Goal: Information Seeking & Learning: Learn about a topic

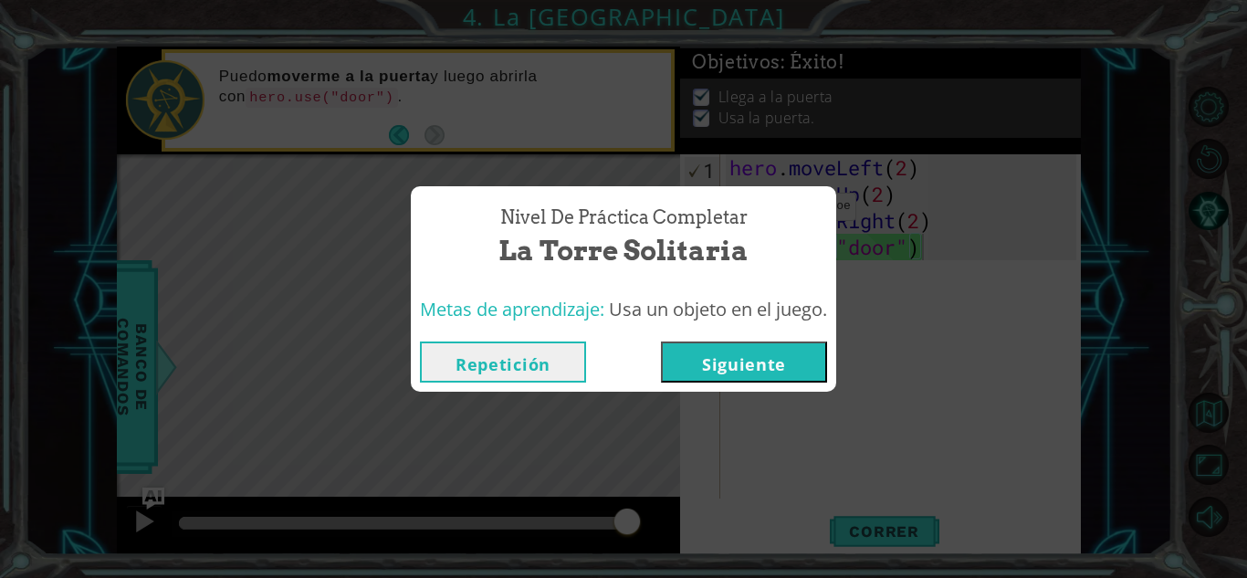
click at [816, 359] on button "Siguiente" at bounding box center [744, 361] width 166 height 41
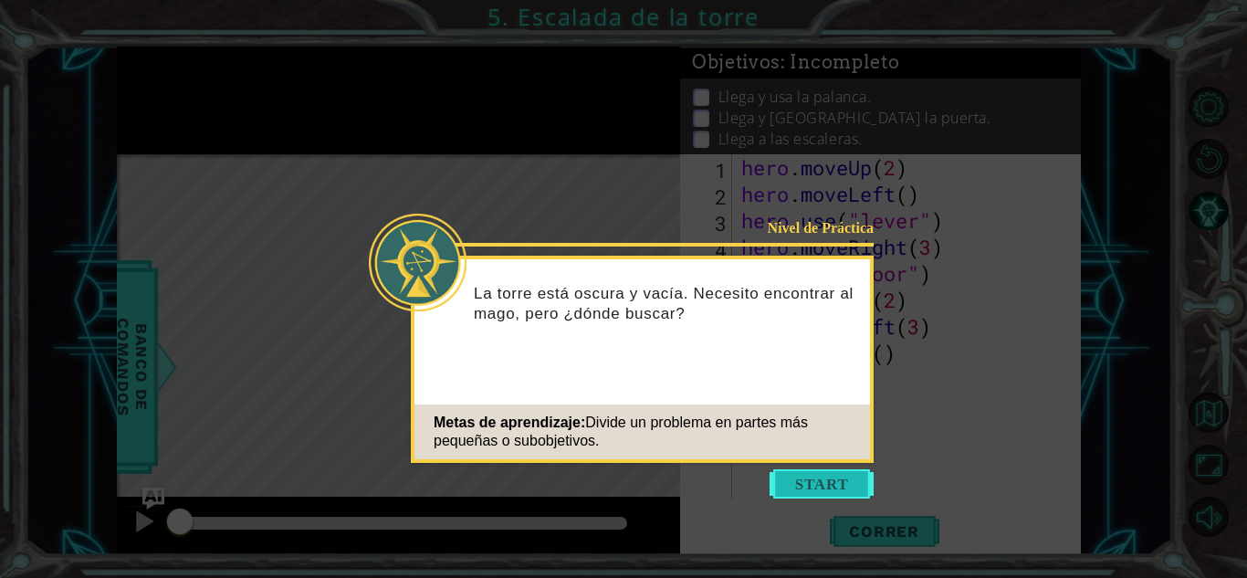
click at [814, 484] on button "Start" at bounding box center [822, 483] width 104 height 29
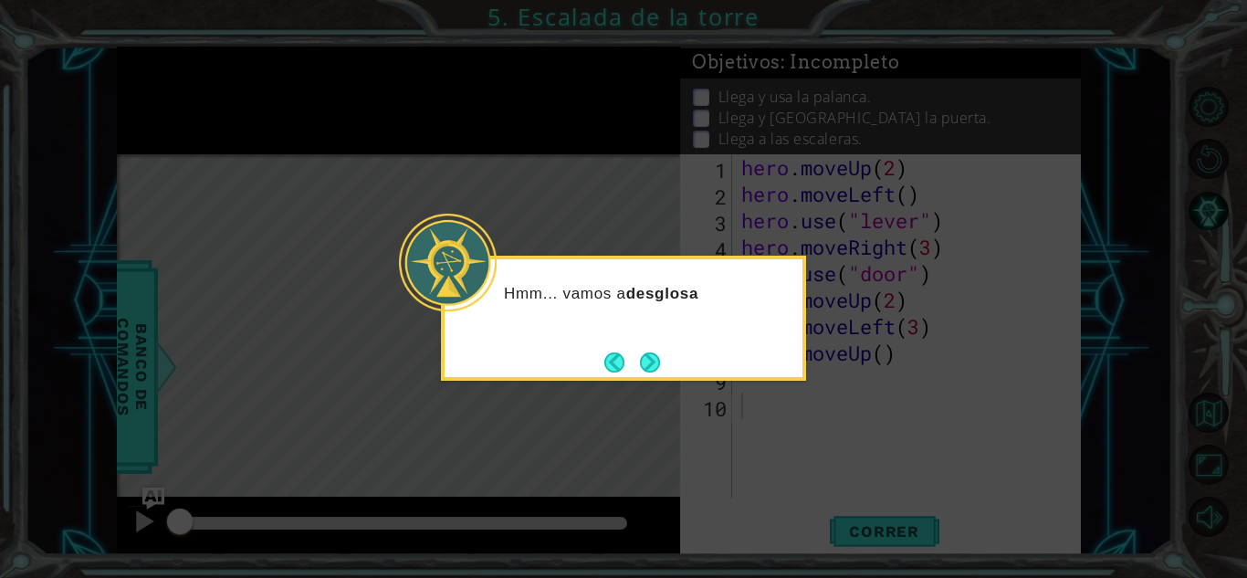
click at [738, 191] on icon at bounding box center [623, 289] width 1247 height 578
click at [656, 353] on button "Next" at bounding box center [650, 362] width 20 height 20
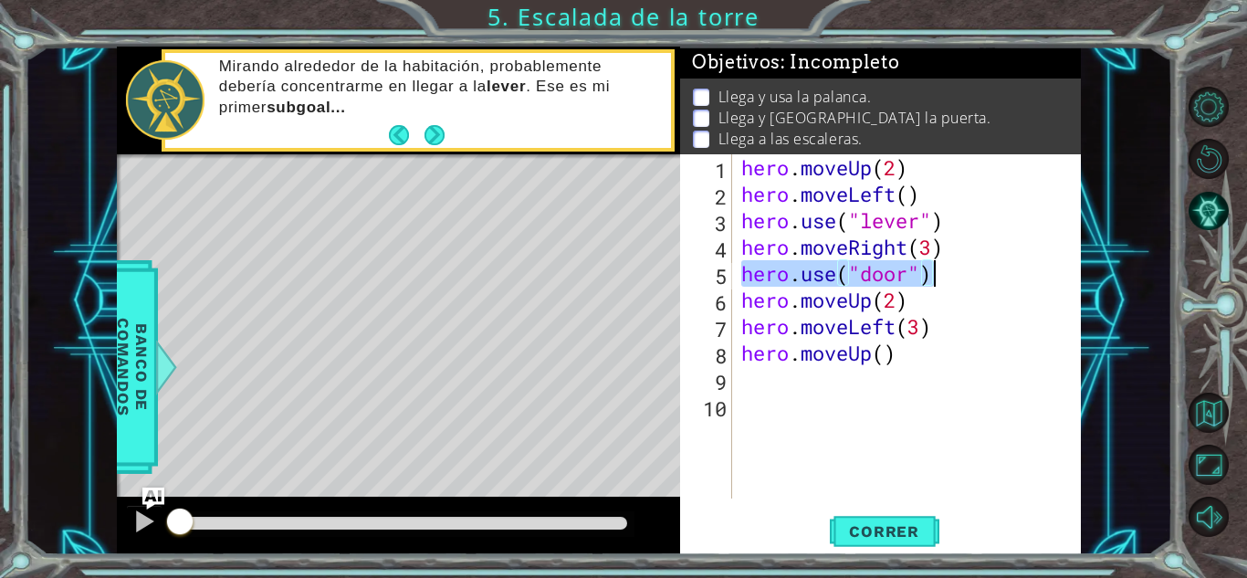
drag, startPoint x: 744, startPoint y: 273, endPoint x: 942, endPoint y: 277, distance: 198.2
click at [942, 277] on div "hero . moveUp ( 2 ) hero . moveLeft ( ) hero . use ( "lever" ) hero . moveRight…" at bounding box center [912, 352] width 348 height 397
type textarea "hero.use("door")"
click at [875, 526] on span "Correr" at bounding box center [884, 531] width 107 height 18
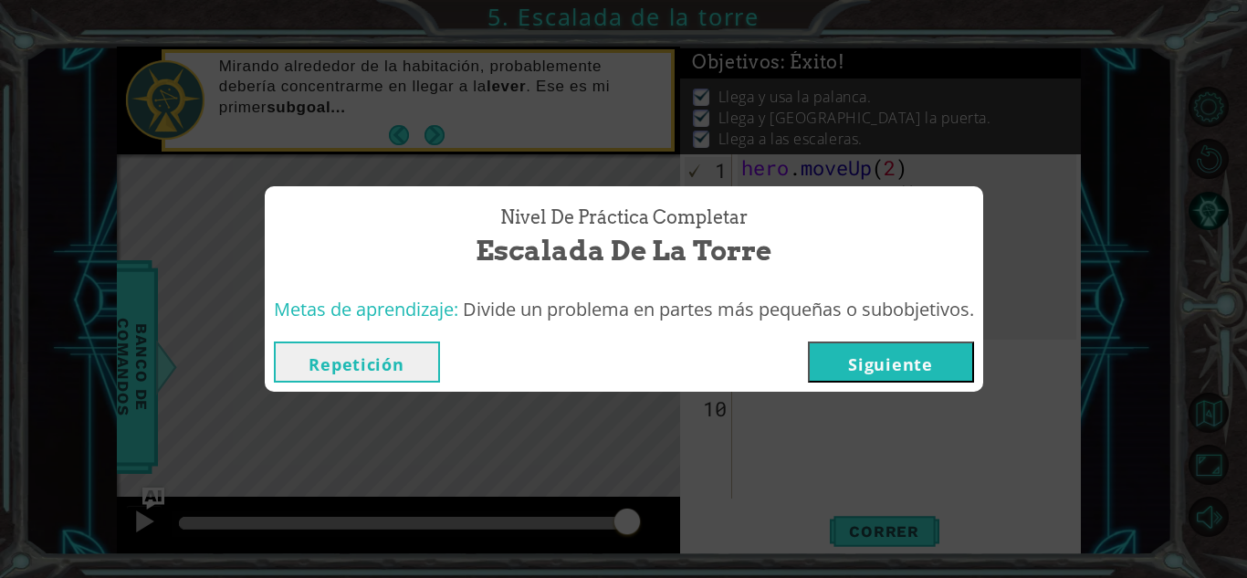
click at [414, 365] on button "Repetición" at bounding box center [357, 361] width 166 height 41
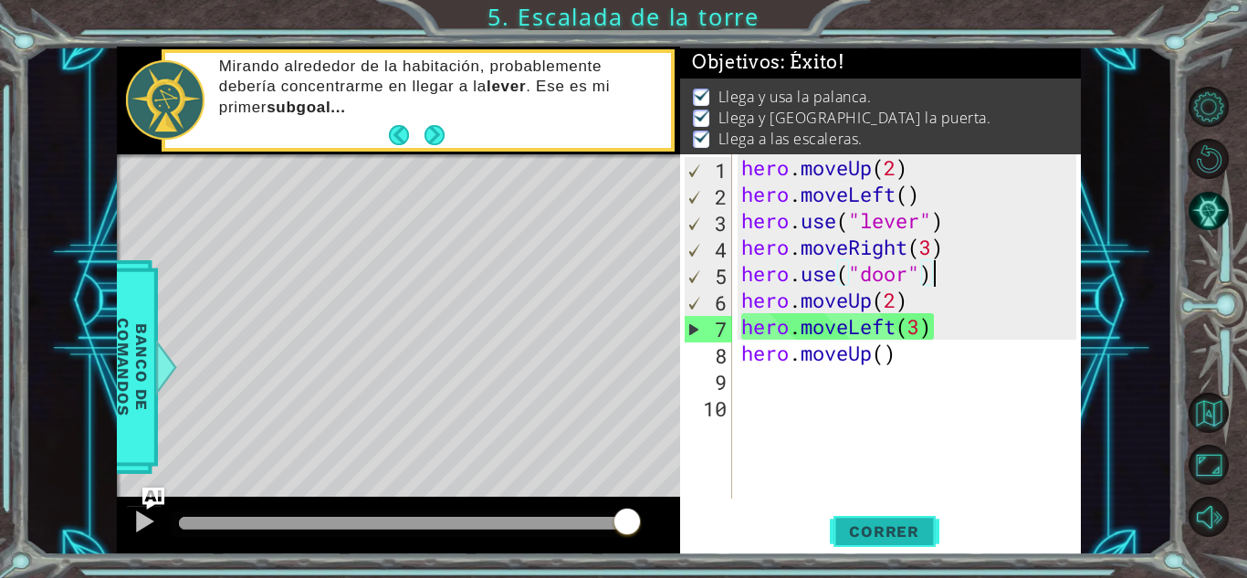
click at [891, 530] on span "Correr" at bounding box center [884, 531] width 107 height 18
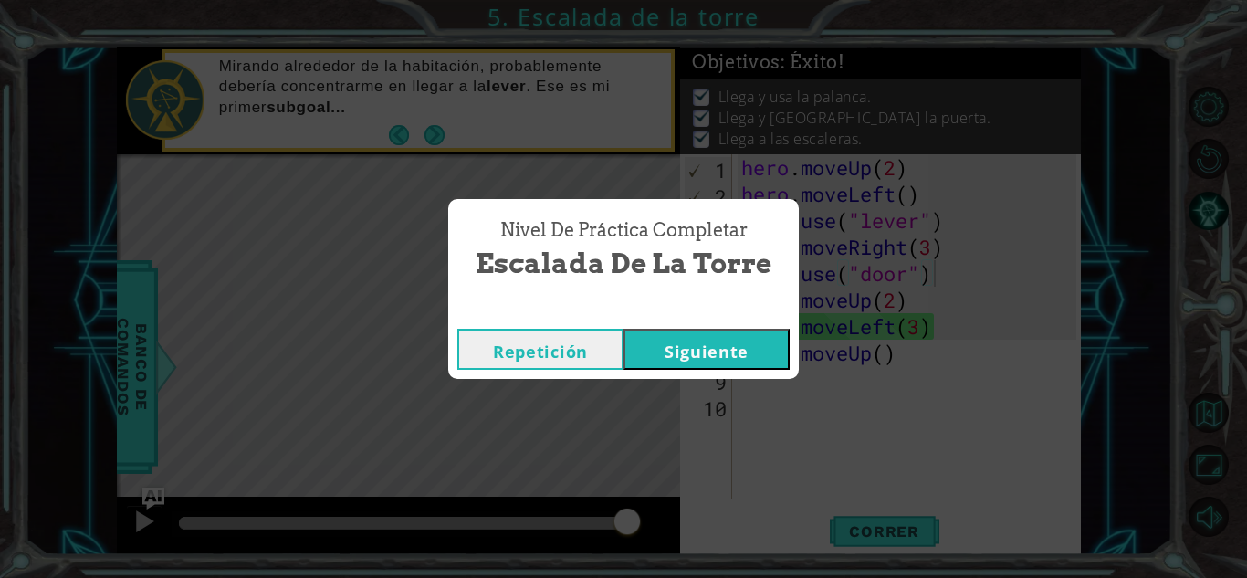
click at [650, 354] on button "Siguiente" at bounding box center [707, 349] width 166 height 41
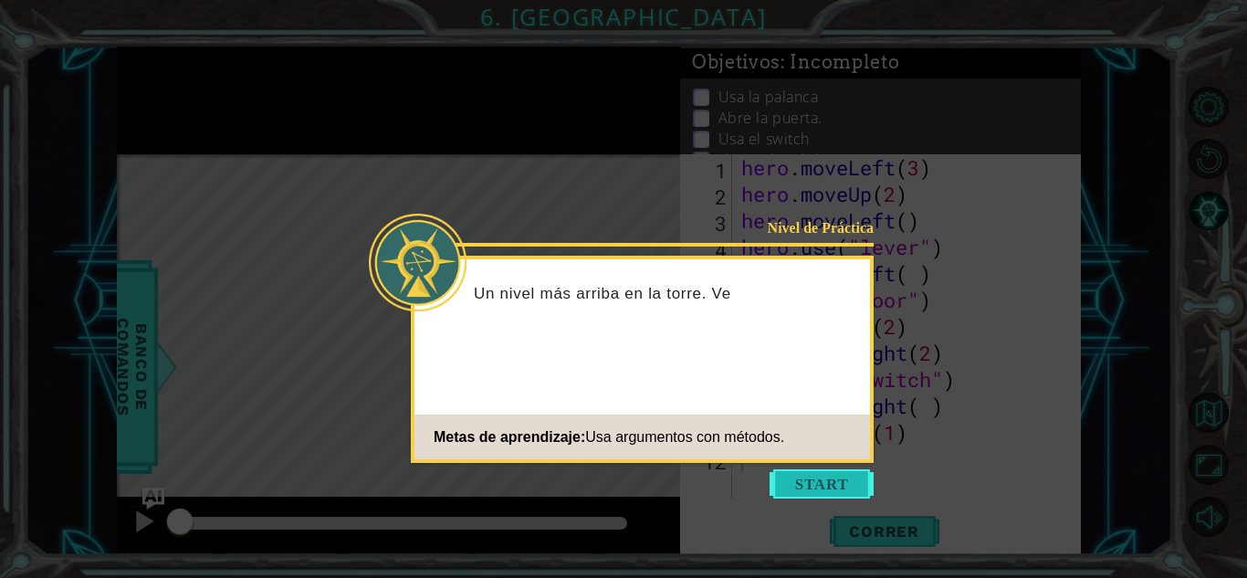
click at [799, 481] on button "Start" at bounding box center [822, 483] width 104 height 29
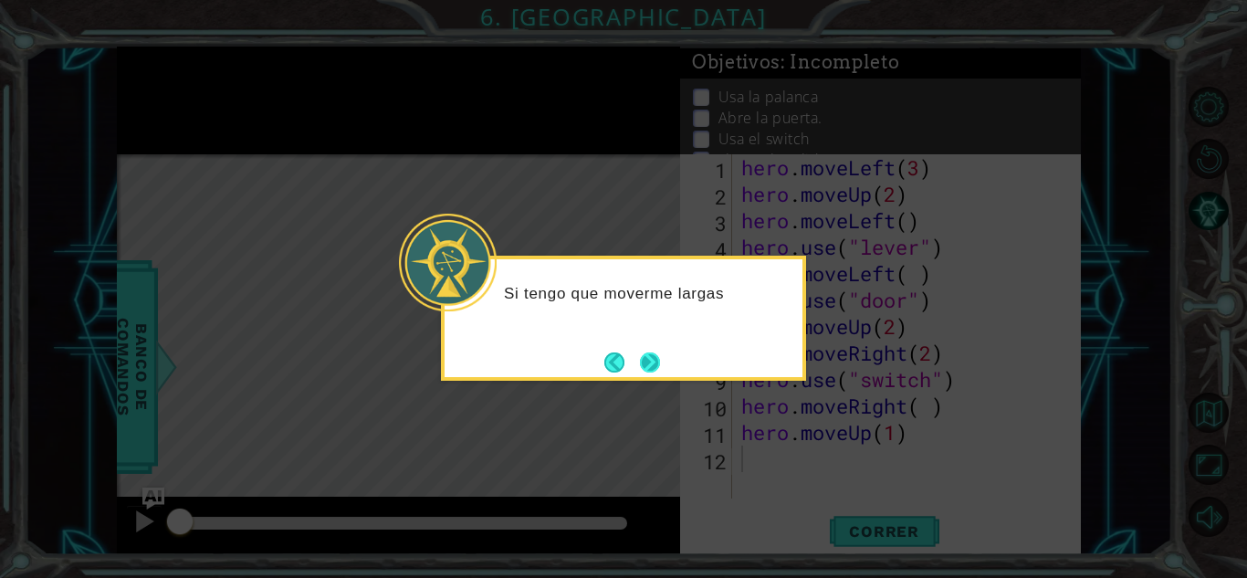
click at [657, 371] on button "Next" at bounding box center [650, 362] width 20 height 20
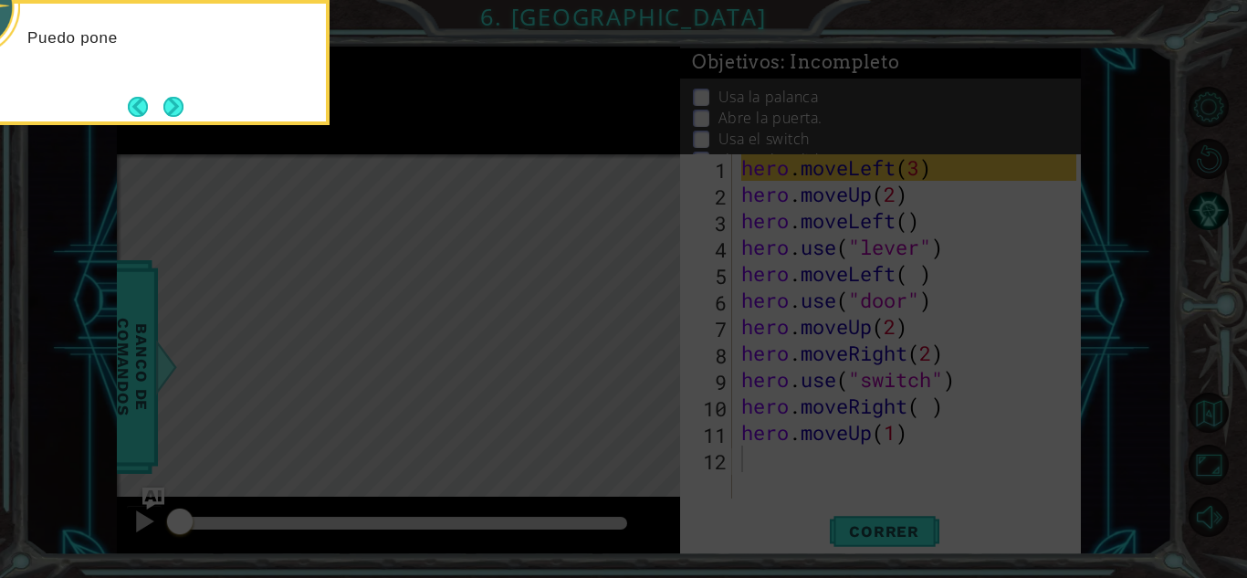
click at [657, 371] on icon at bounding box center [623, 86] width 1247 height 983
click at [187, 98] on div "Puedo poner un número 3 en hero.moveLeft(3)" at bounding box center [147, 54] width 358 height 100
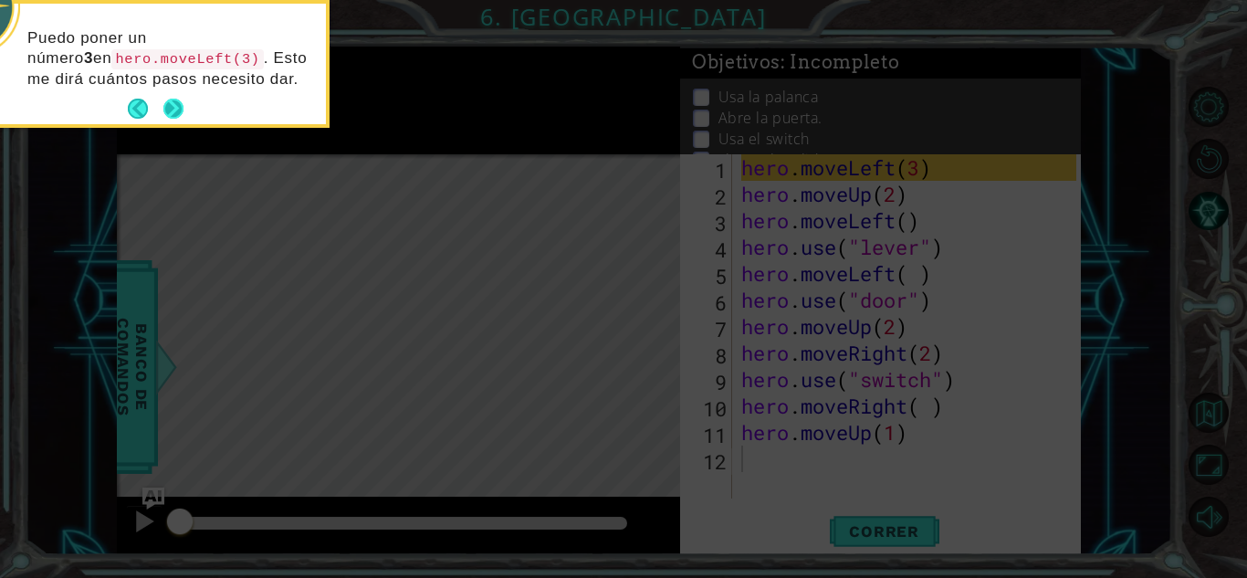
click at [178, 106] on button "Next" at bounding box center [173, 109] width 20 height 20
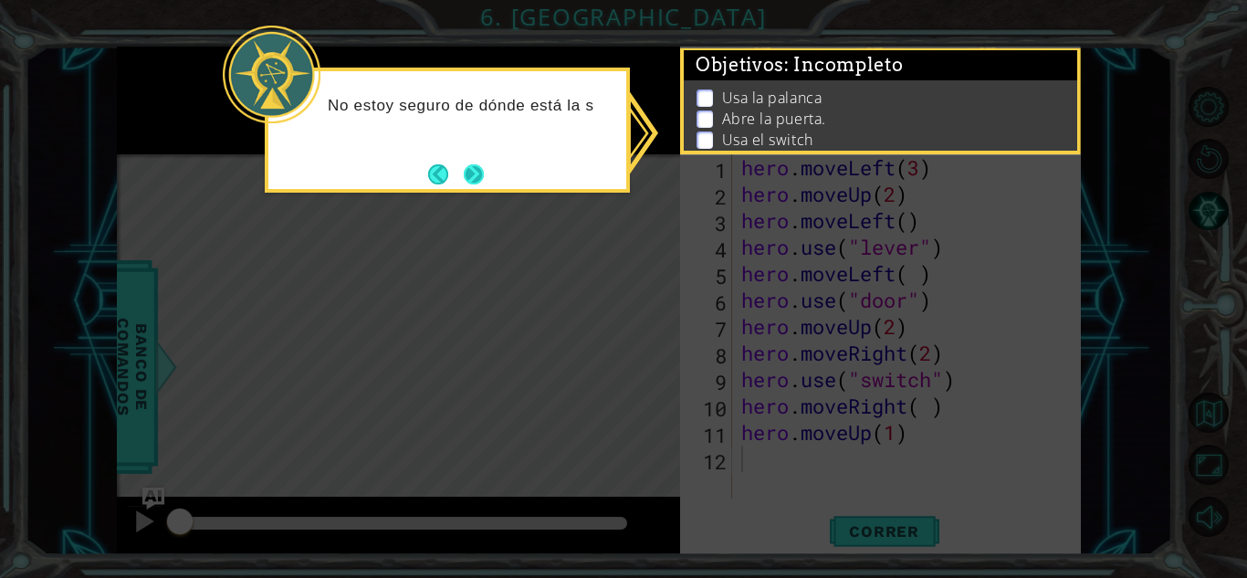
click at [472, 172] on button "Next" at bounding box center [474, 174] width 20 height 20
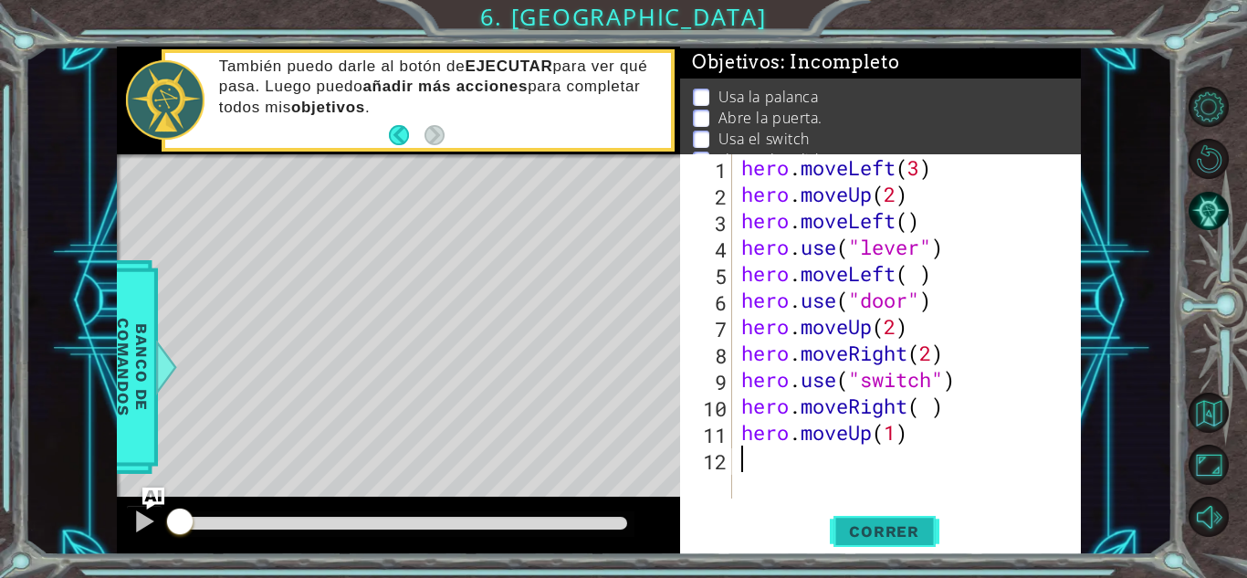
click at [881, 534] on span "Correr" at bounding box center [884, 531] width 107 height 18
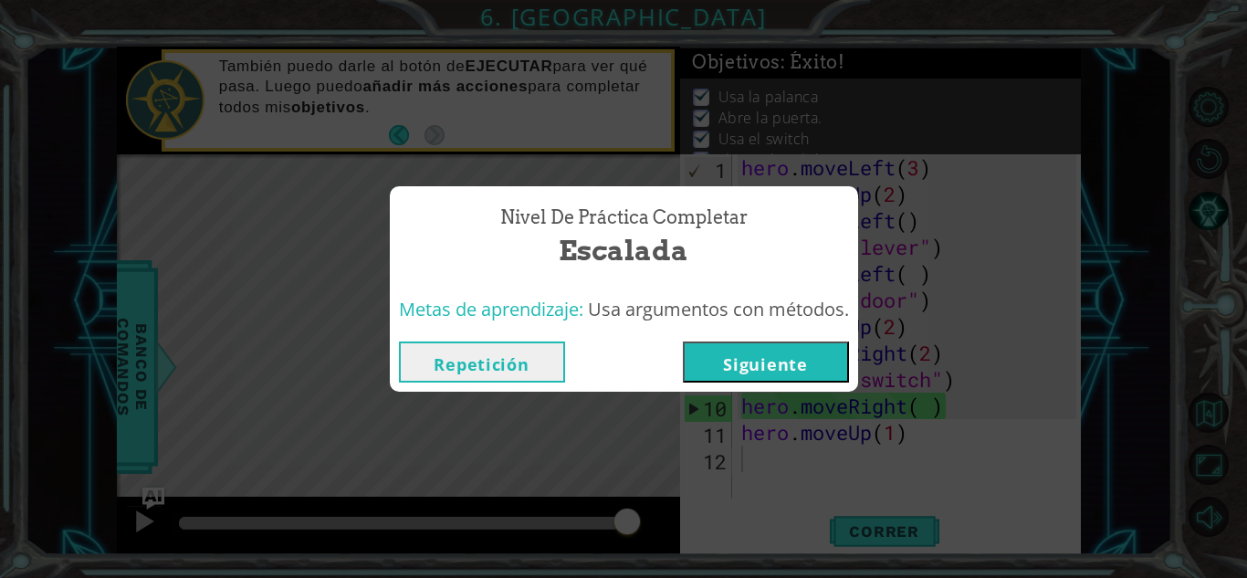
click at [541, 351] on button "Repetición" at bounding box center [482, 361] width 166 height 41
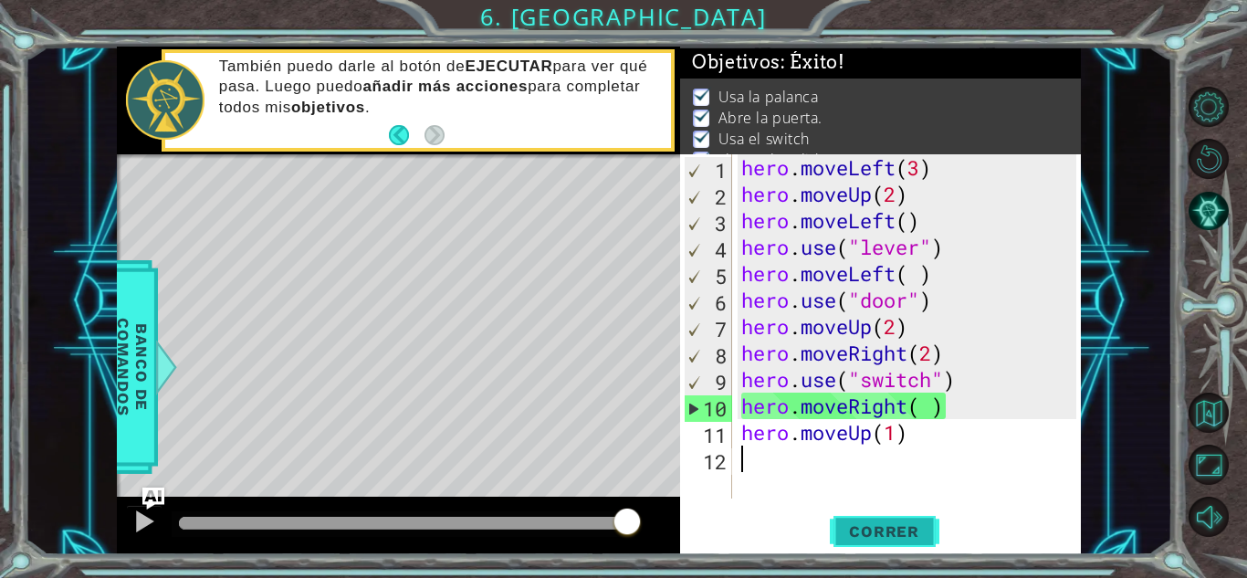
click at [912, 536] on span "Correr" at bounding box center [884, 531] width 107 height 18
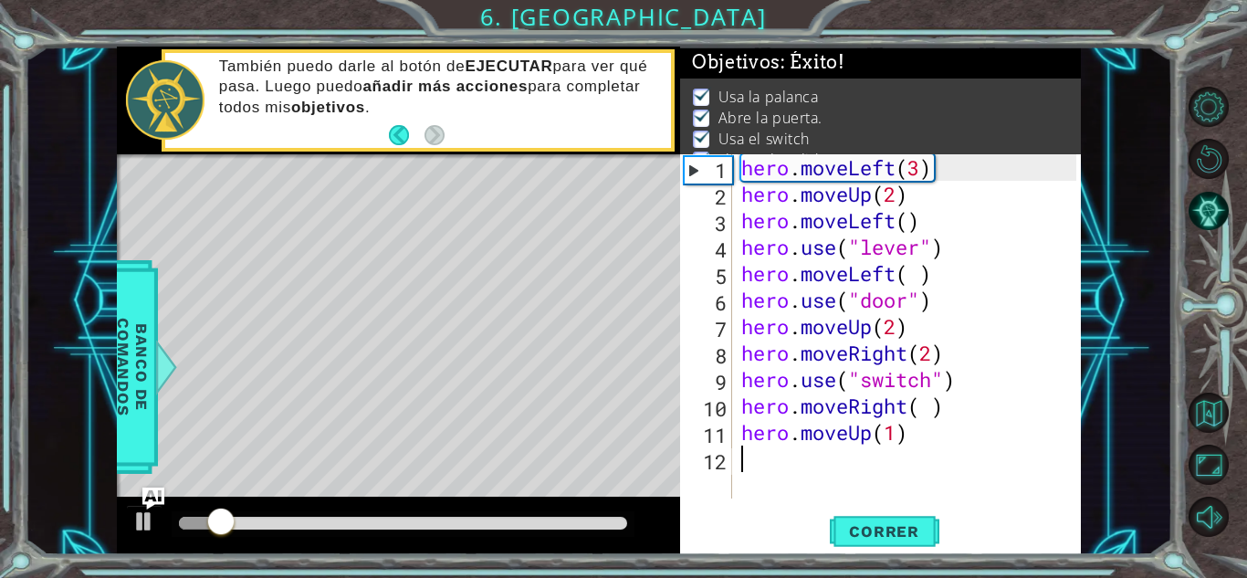
click at [531, 517] on div at bounding box center [403, 523] width 448 height 13
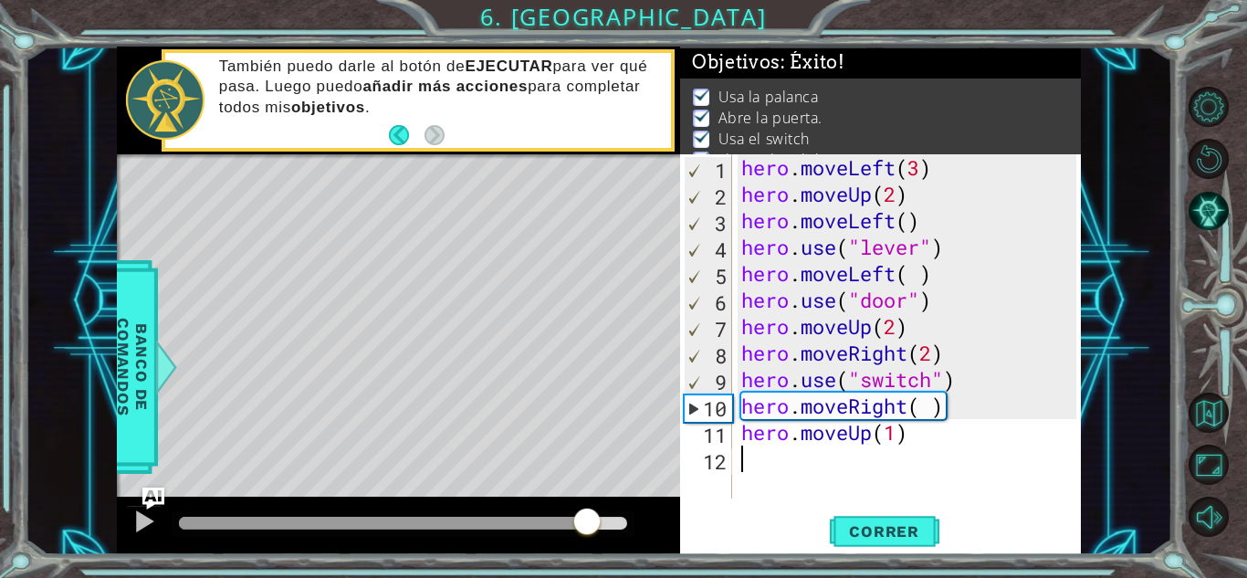
drag, startPoint x: 535, startPoint y: 517, endPoint x: 619, endPoint y: 531, distance: 85.3
click at [604, 531] on div at bounding box center [587, 523] width 33 height 33
click at [886, 524] on span "Correr" at bounding box center [884, 531] width 107 height 18
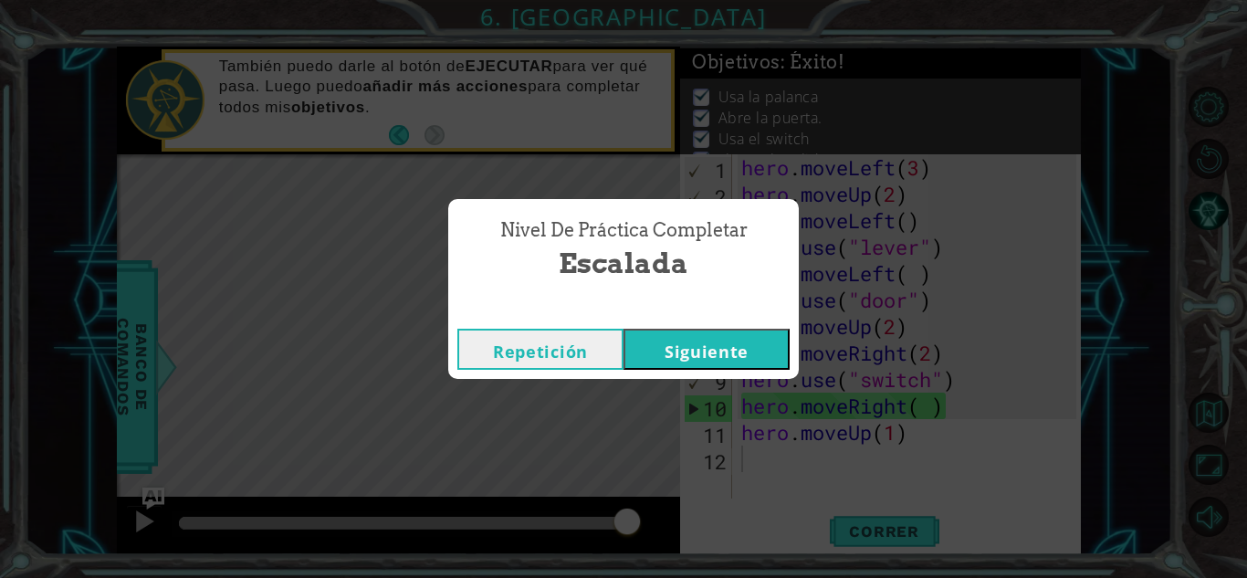
click at [718, 350] on button "Siguiente" at bounding box center [707, 349] width 166 height 41
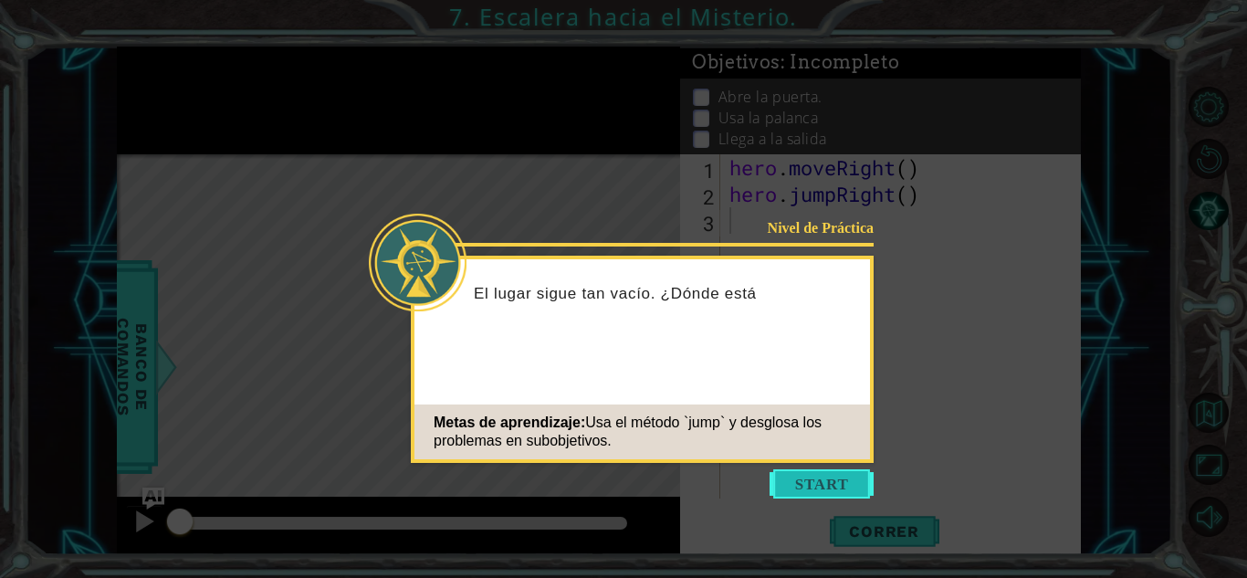
click at [830, 489] on button "Start" at bounding box center [822, 483] width 104 height 29
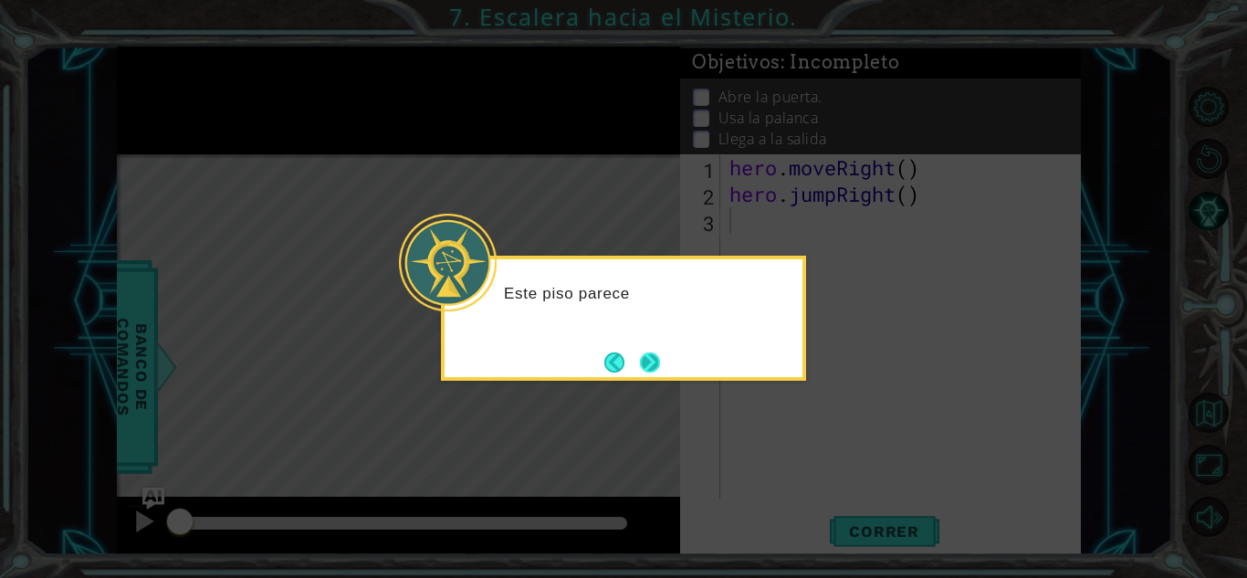
click at [650, 358] on button "Next" at bounding box center [650, 362] width 20 height 20
